Goal: Understand process/instructions: Learn about a topic

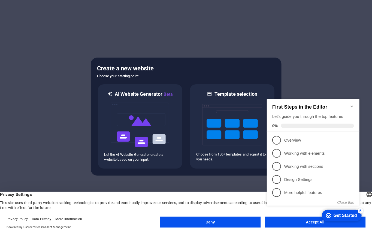
click at [279, 174] on div "checkmark Get Started 5 First Steps in the Editor Let's guide you through the t…" at bounding box center [313, 157] width 99 height 132
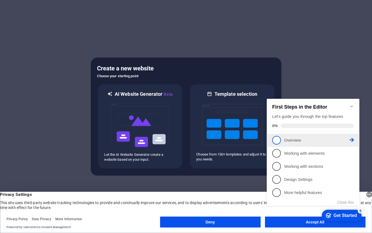
click at [277, 141] on span "1" at bounding box center [276, 139] width 9 height 9
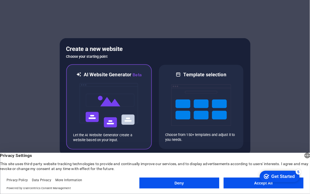
click at [99, 89] on img at bounding box center [109, 105] width 60 height 55
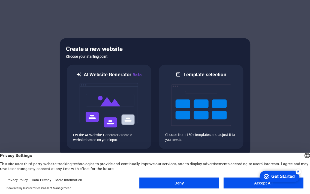
click at [237, 174] on button "Accept All" at bounding box center [264, 183] width 80 height 11
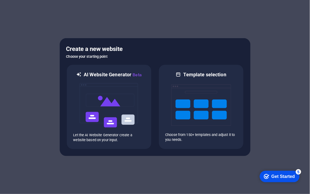
click at [279, 174] on div "Get Started" at bounding box center [282, 176] width 23 height 5
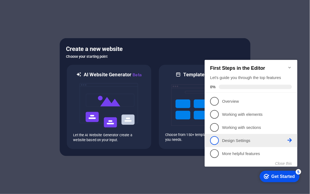
click at [247, 141] on p "Design Settings - incomplete" at bounding box center [254, 141] width 65 height 6
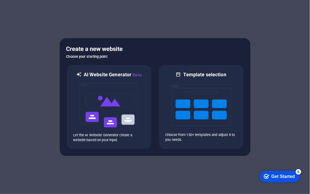
click at [279, 174] on div "Get Started" at bounding box center [282, 176] width 23 height 5
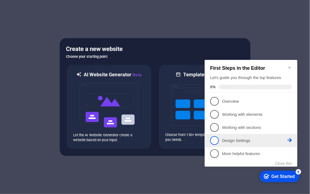
click at [279, 139] on icon at bounding box center [289, 140] width 4 height 4
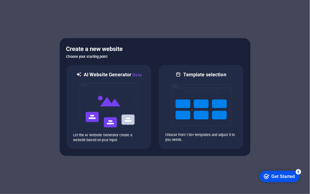
click at [279, 171] on div "checkmark Get Started 5" at bounding box center [280, 176] width 40 height 11
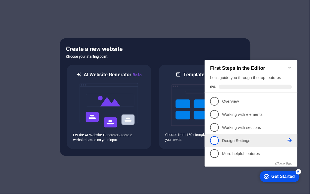
click at [216, 141] on span "4" at bounding box center [214, 140] width 9 height 9
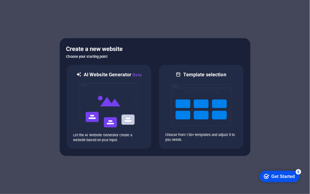
click at [267, 172] on div "checkmark Get Started 5" at bounding box center [280, 176] width 40 height 11
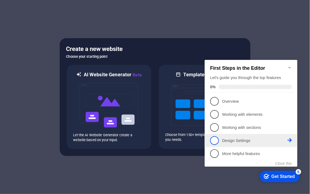
click at [212, 137] on span "4" at bounding box center [214, 140] width 9 height 9
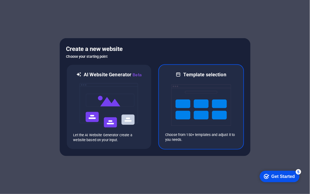
click at [197, 112] on img at bounding box center [201, 105] width 60 height 55
